Goal: Task Accomplishment & Management: Use online tool/utility

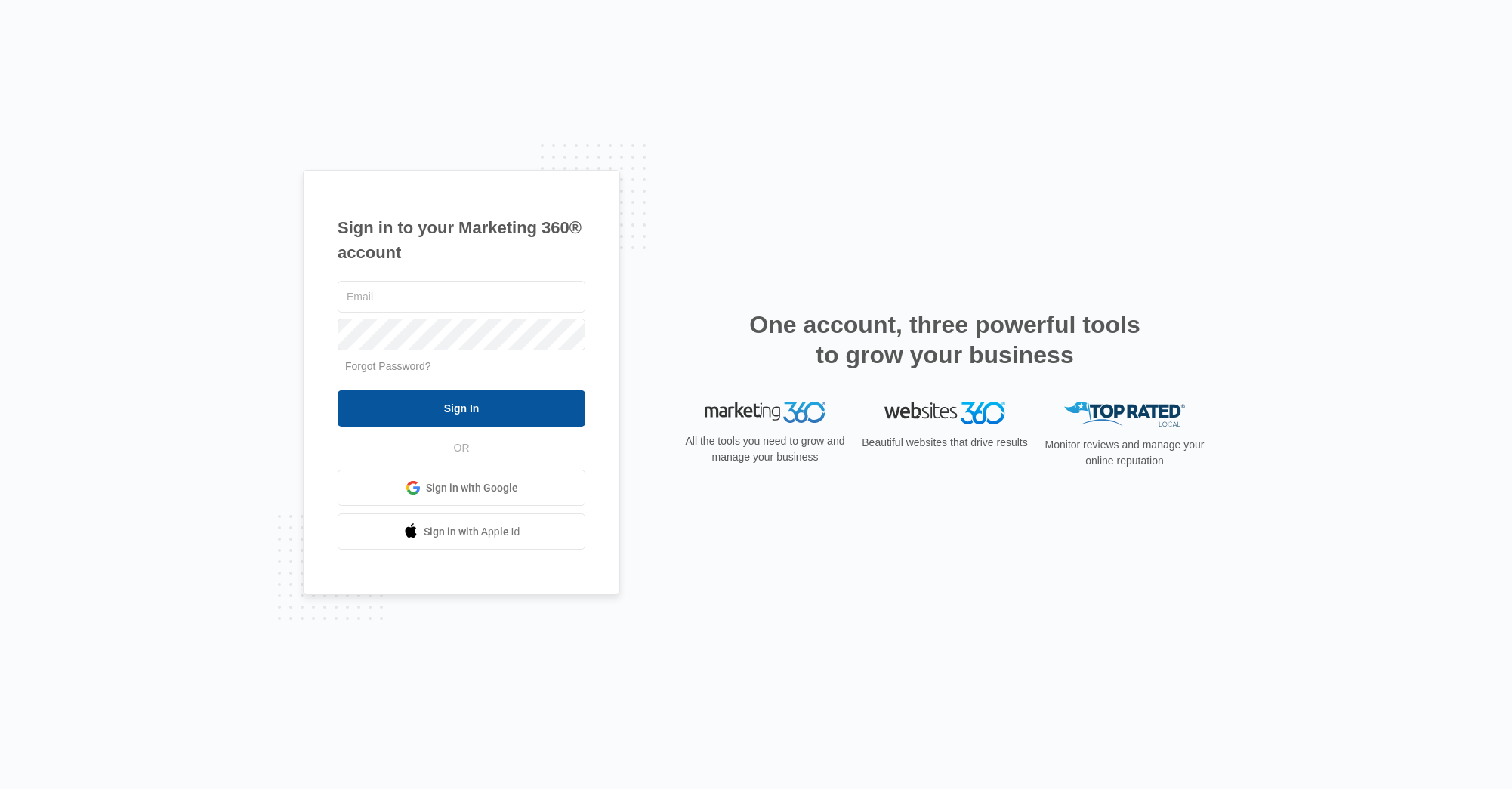
type input "[EMAIL_ADDRESS][PERSON_NAME][DOMAIN_NAME]"
click at [461, 413] on input "Sign In" at bounding box center [461, 408] width 247 height 36
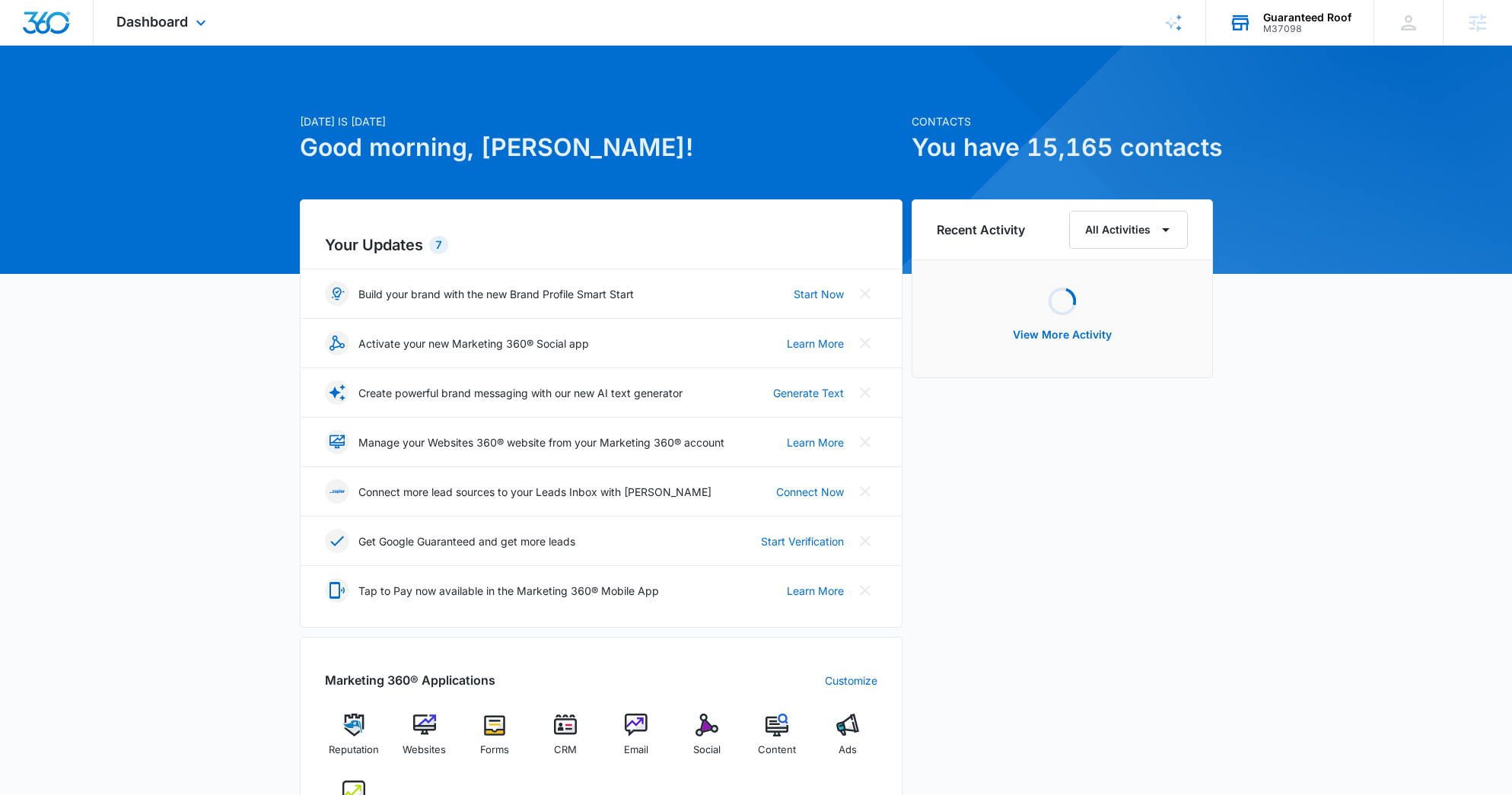
click at [1249, 31] on icon at bounding box center [1240, 23] width 23 height 23
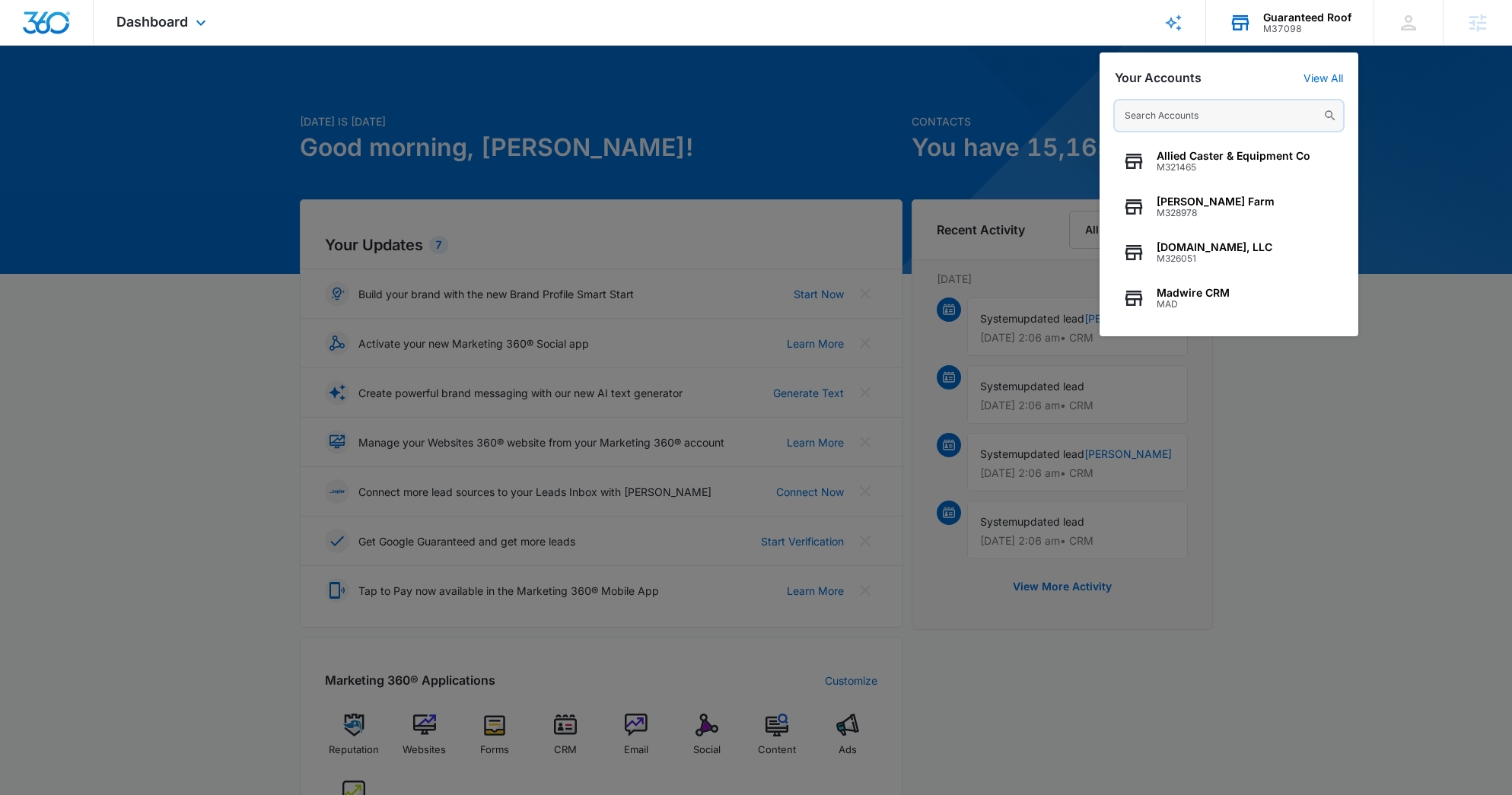
paste input "M26957"
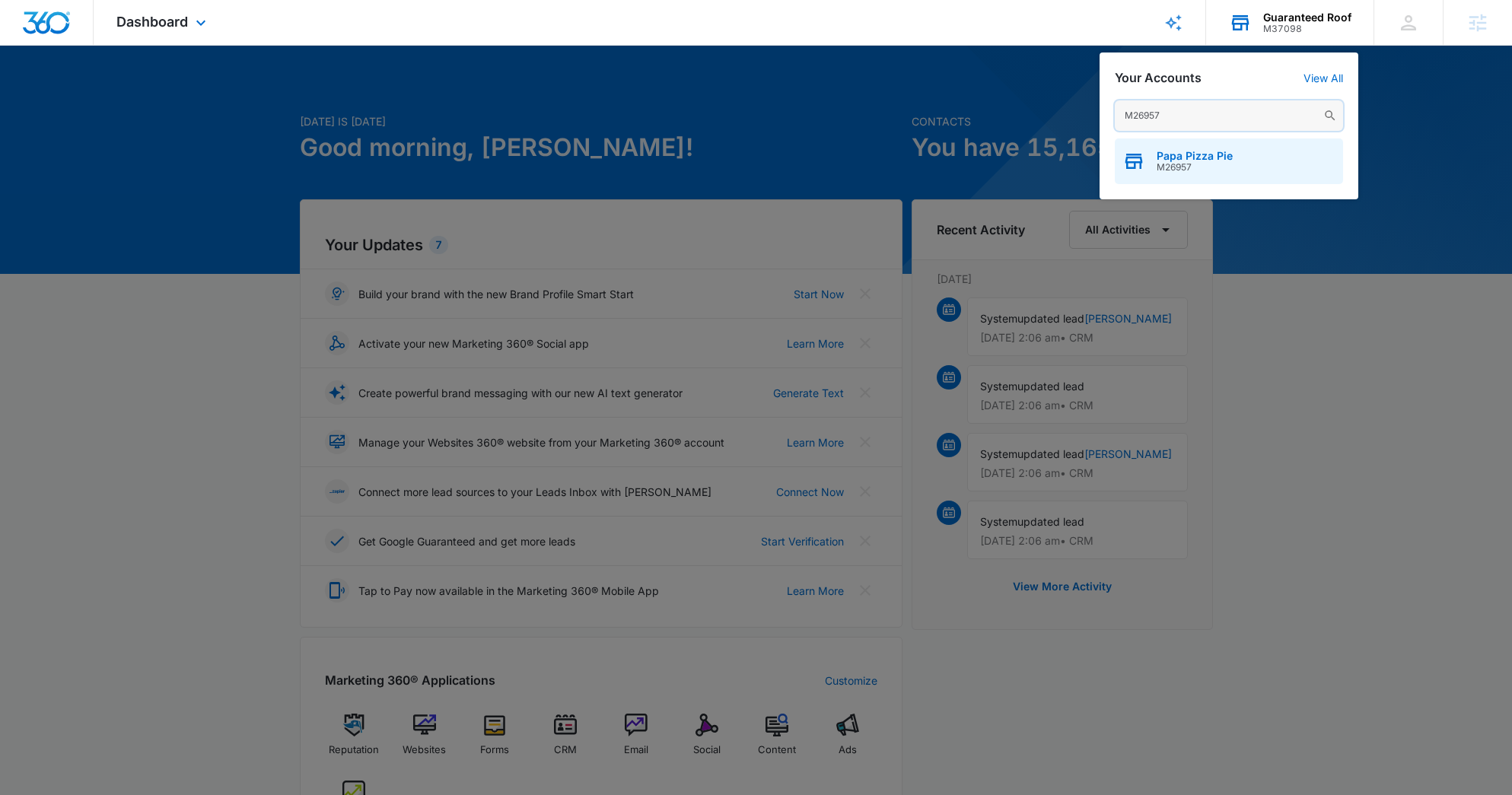
type input "M26957"
click at [1252, 150] on div "Papa Pizza Pie M26957" at bounding box center [1229, 162] width 229 height 45
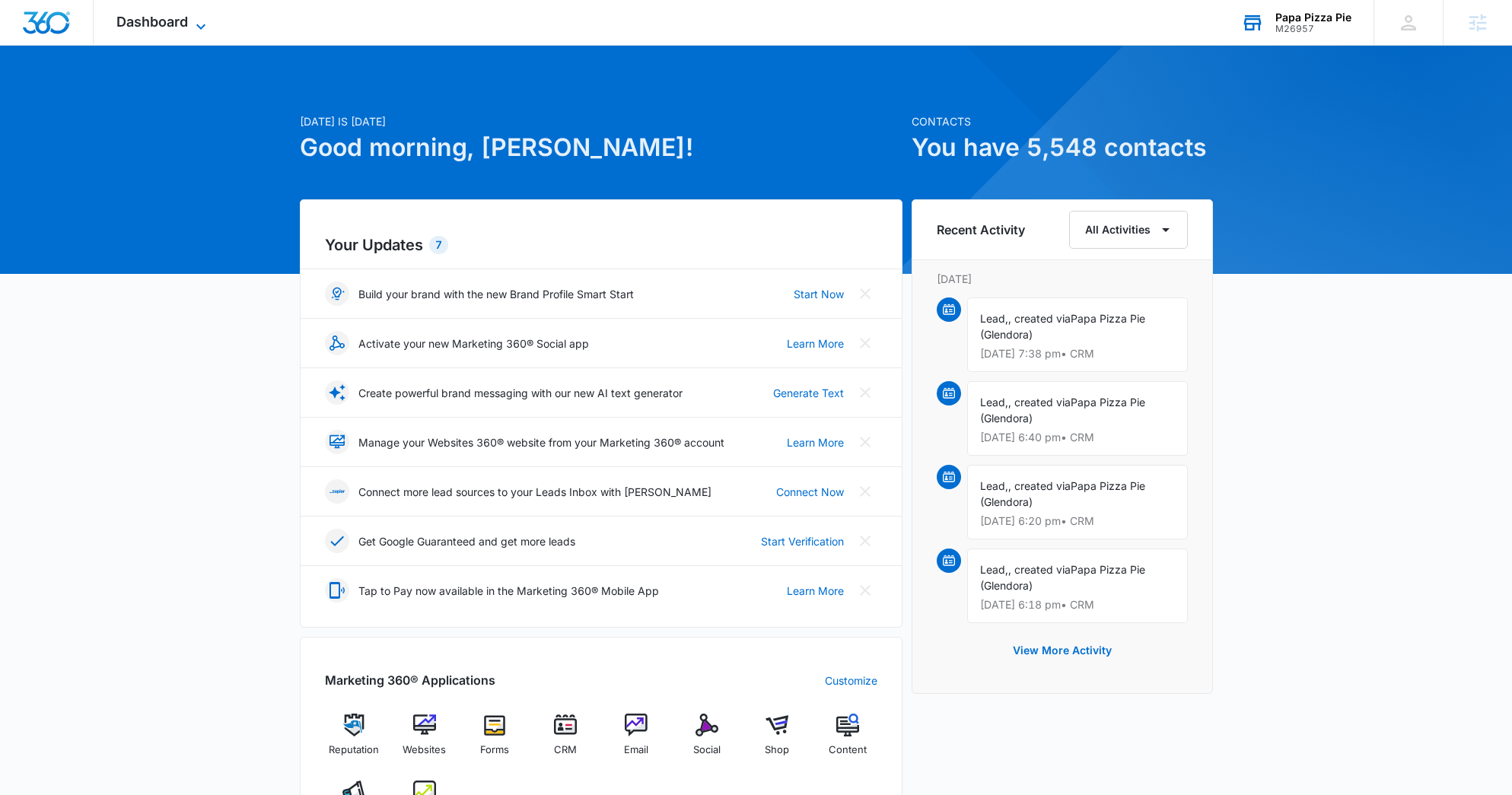
click at [188, 24] on span "Dashboard" at bounding box center [152, 22] width 72 height 16
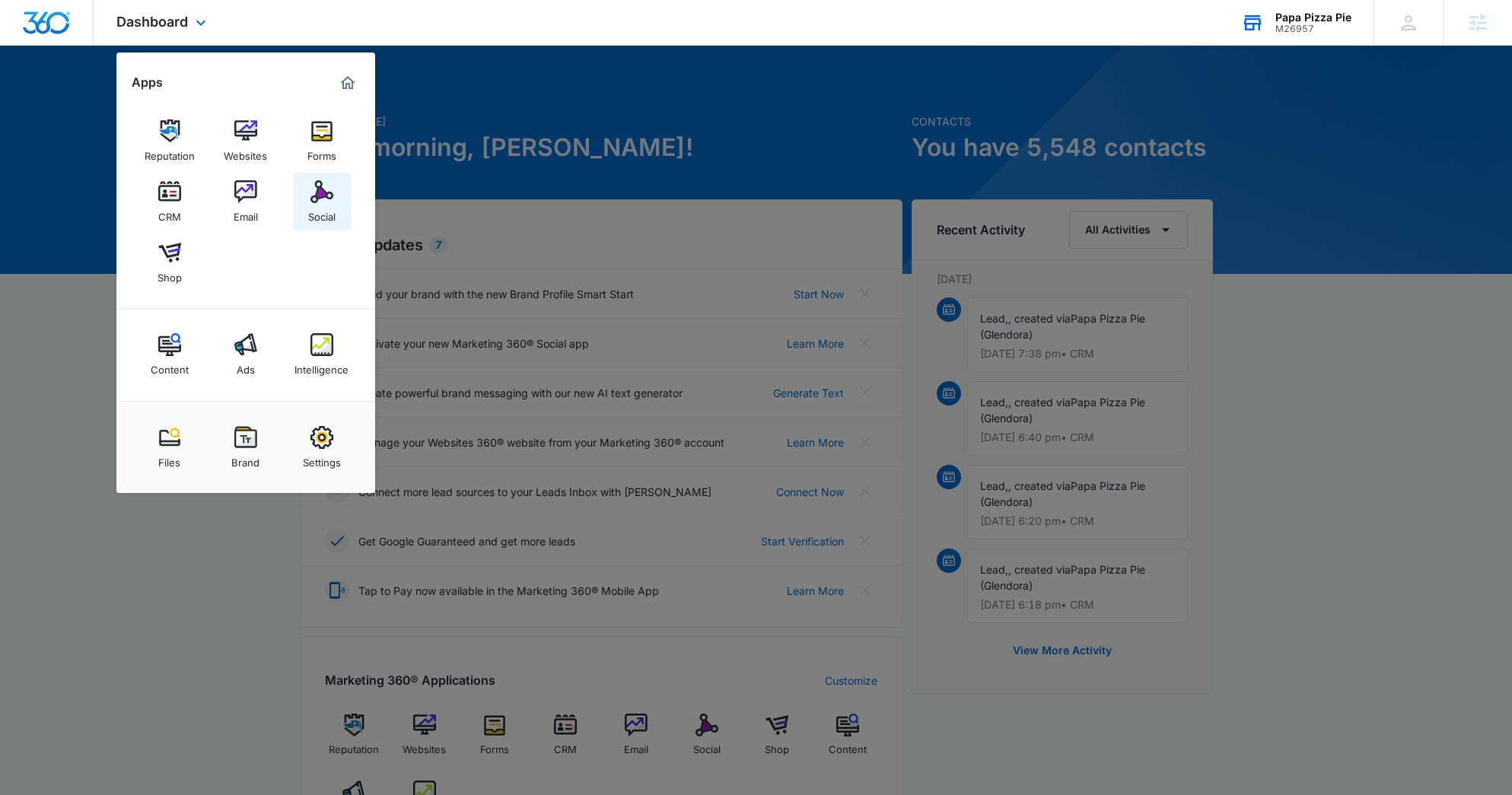
click at [316, 187] on img at bounding box center [321, 191] width 23 height 23
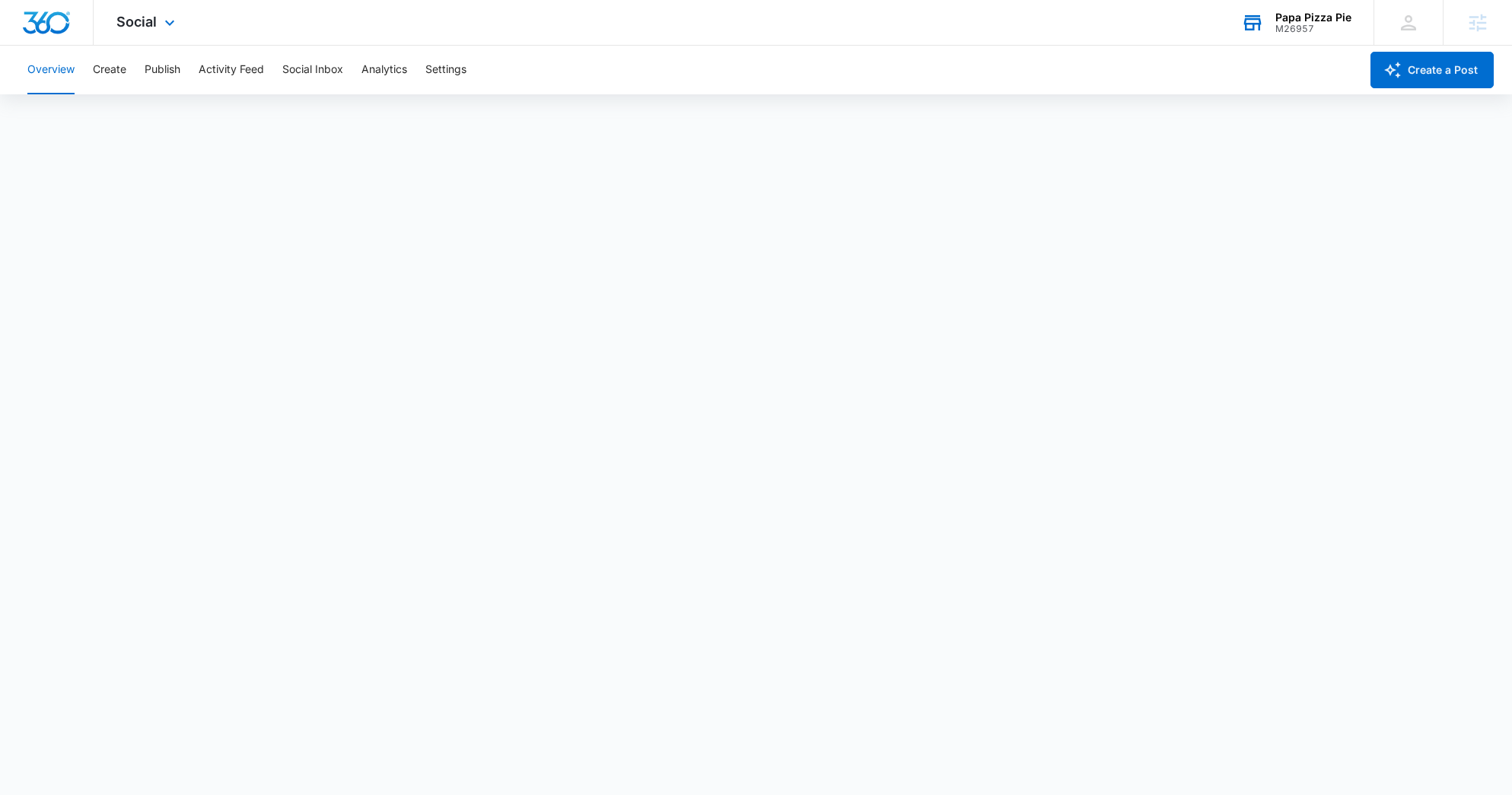
click at [152, 33] on div "Social Apps Reputation Websites Forms CRM Email Social Shop Content Ads Intelli…" at bounding box center [148, 23] width 108 height 45
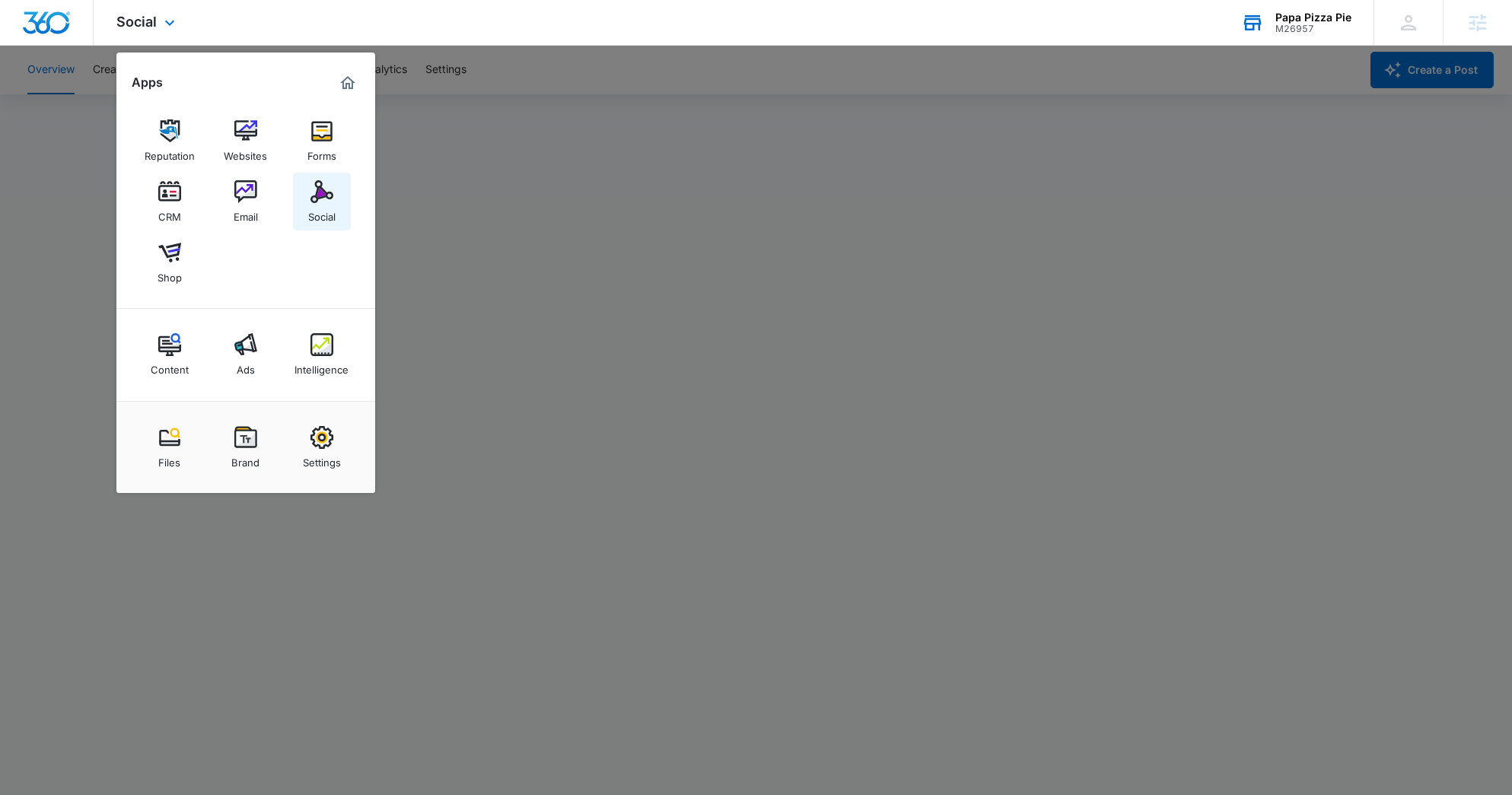
click at [328, 199] on img at bounding box center [321, 191] width 23 height 23
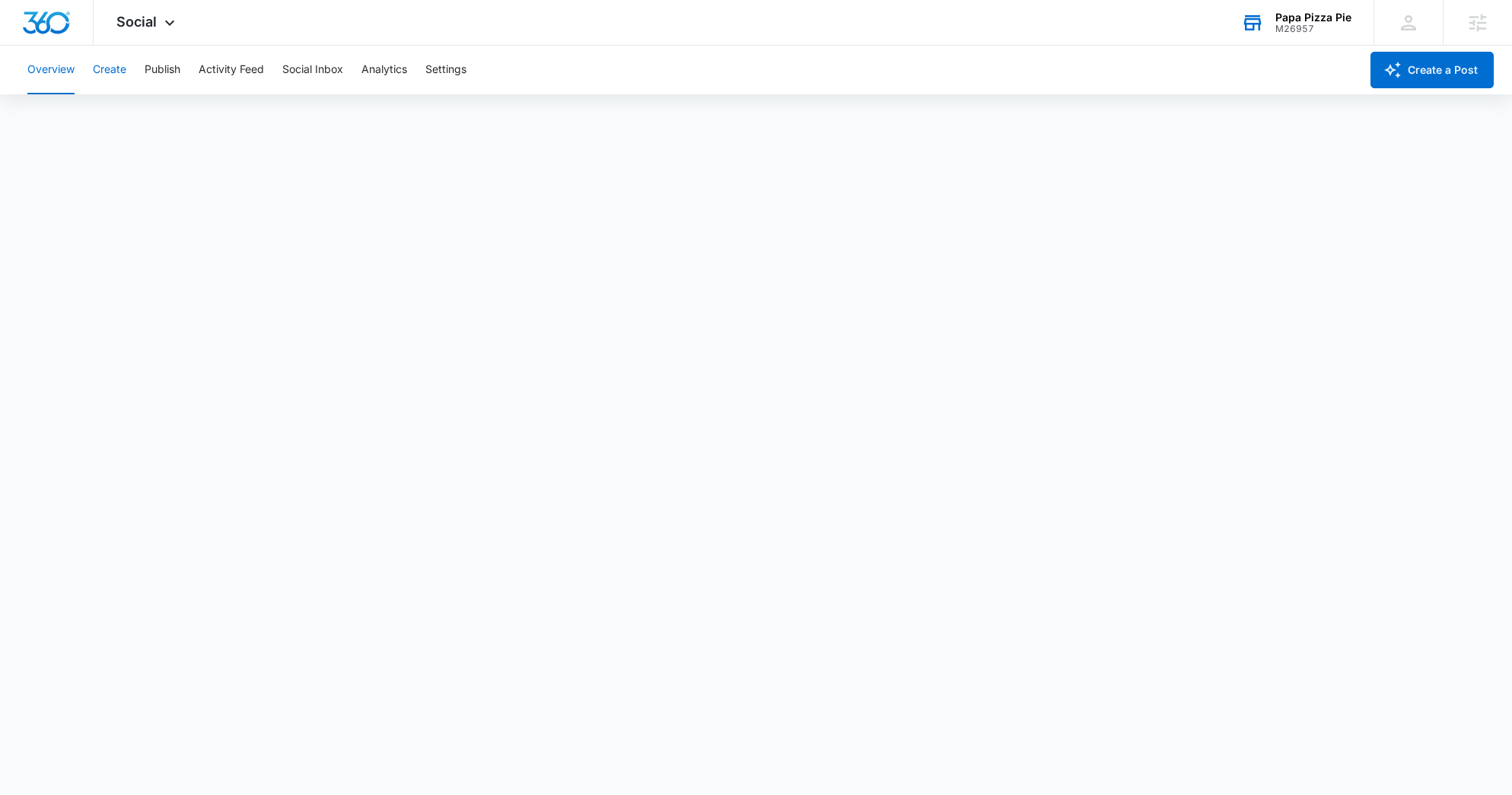
click at [105, 67] on button "Create" at bounding box center [109, 69] width 34 height 48
